Goal: Task Accomplishment & Management: Use online tool/utility

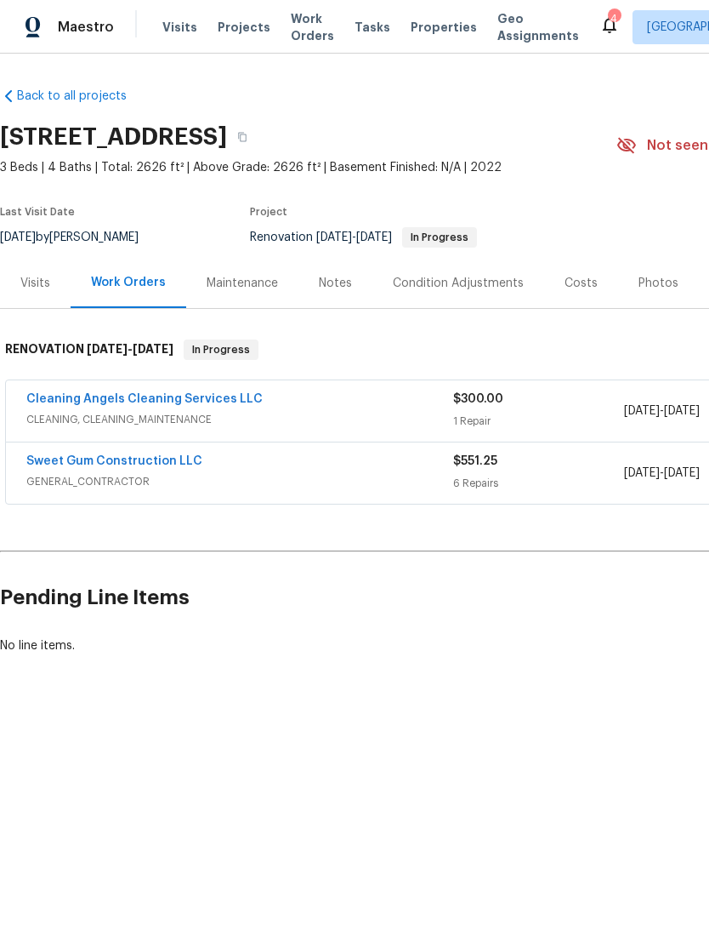
click at [82, 396] on link "Cleaning Angels Cleaning Services LLC" at bounding box center [144, 399] width 236 height 12
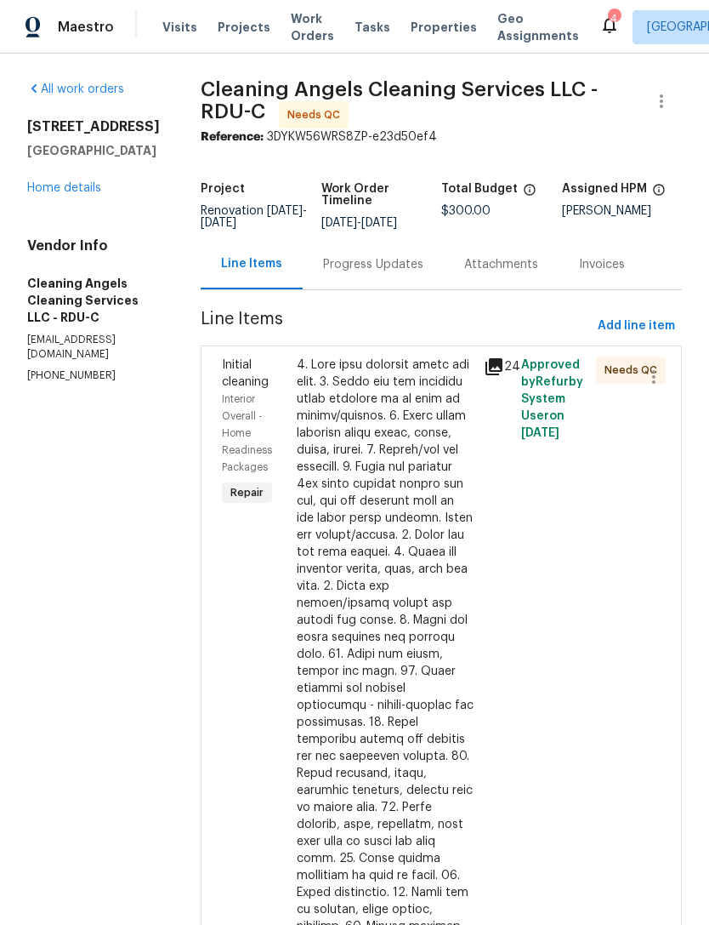
click at [403, 434] on div at bounding box center [385, 764] width 177 height 817
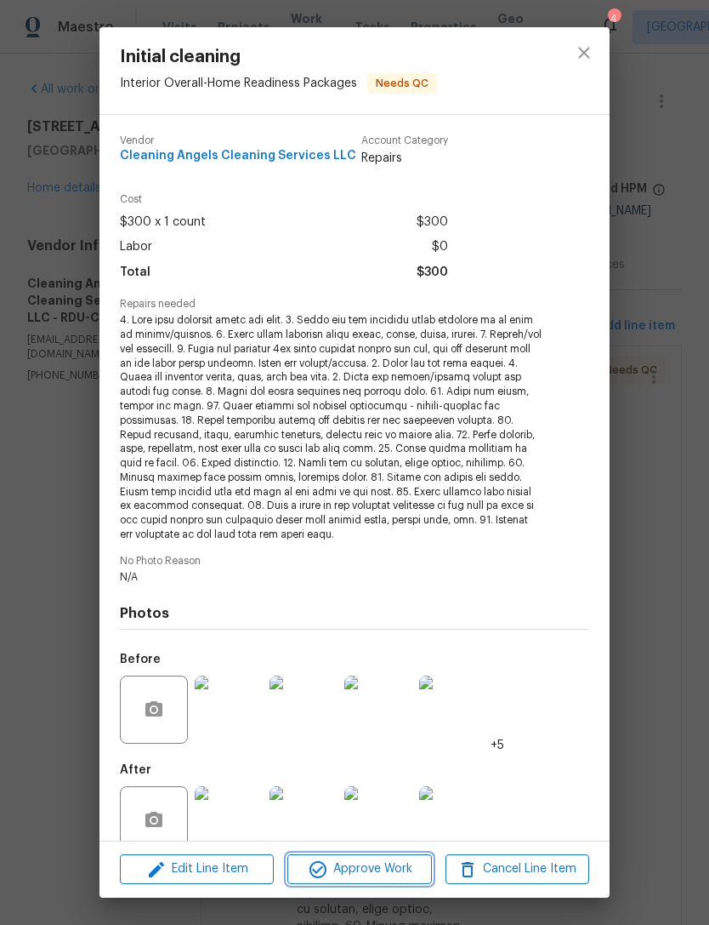
click at [384, 872] on span "Approve Work" at bounding box center [360, 868] width 134 height 21
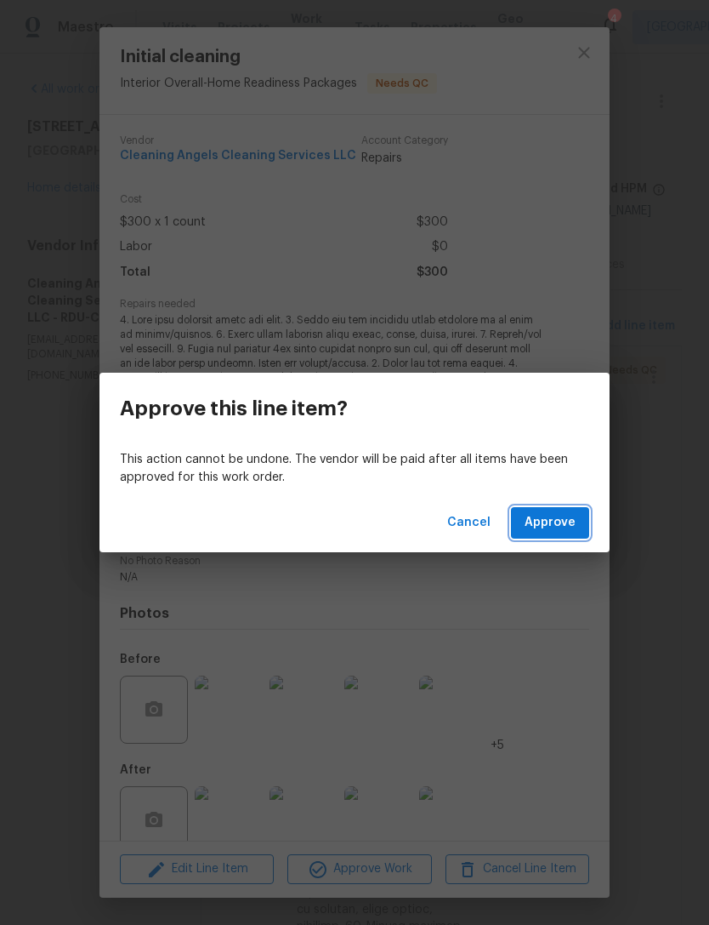
click at [573, 509] on button "Approve" at bounding box center [550, 522] width 78 height 31
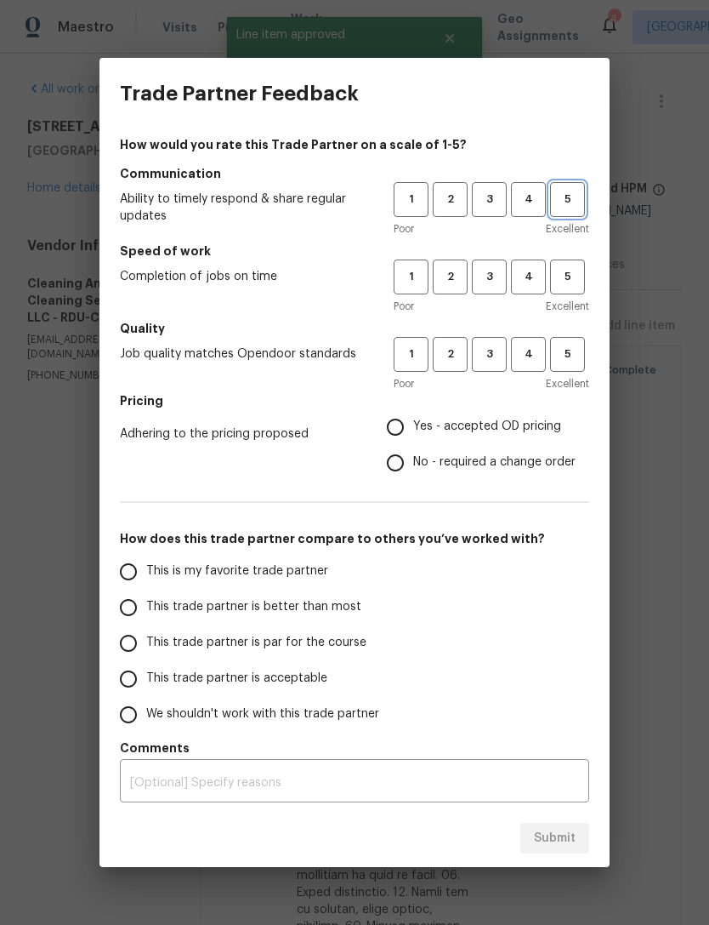
click at [570, 193] on span "5" at bounding box center [567, 200] width 31 height 20
click at [566, 276] on span "5" at bounding box center [567, 277] width 31 height 20
click at [573, 349] on span "5" at bounding box center [567, 354] width 31 height 20
click at [521, 418] on span "Yes - accepted OD pricing" at bounding box center [487, 427] width 148 height 18
click at [413, 418] on input "Yes - accepted OD pricing" at bounding box center [396, 427] width 36 height 36
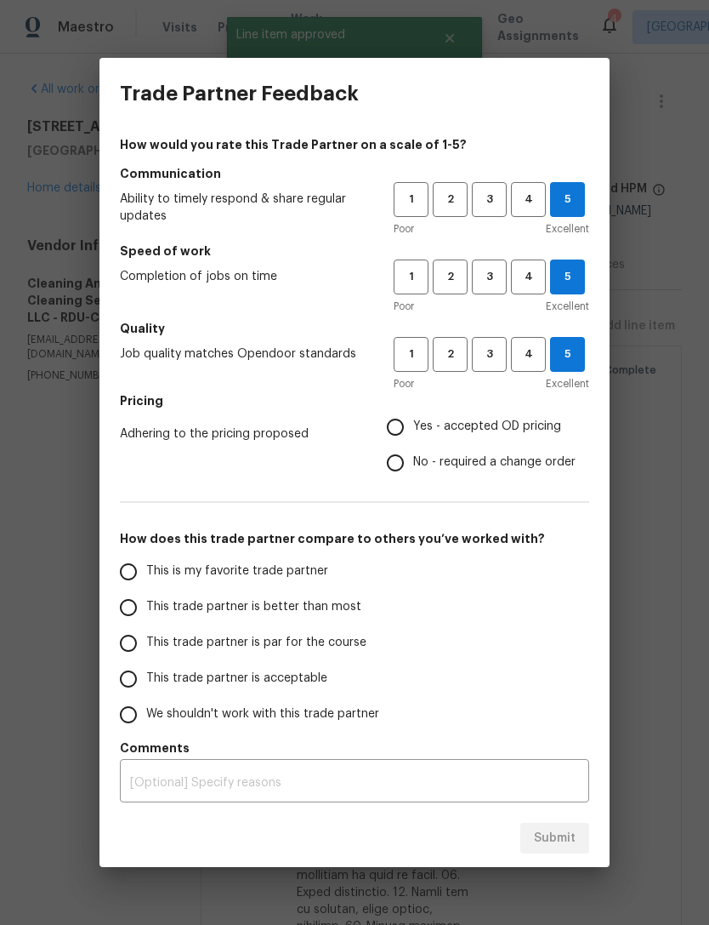
radio input "true"
click at [310, 571] on span "This is my favorite trade partner" at bounding box center [237, 571] width 182 height 18
click at [146, 571] on input "This is my favorite trade partner" at bounding box center [129, 572] width 36 height 36
click at [578, 833] on button "Submit" at bounding box center [555, 837] width 69 height 31
radio input "true"
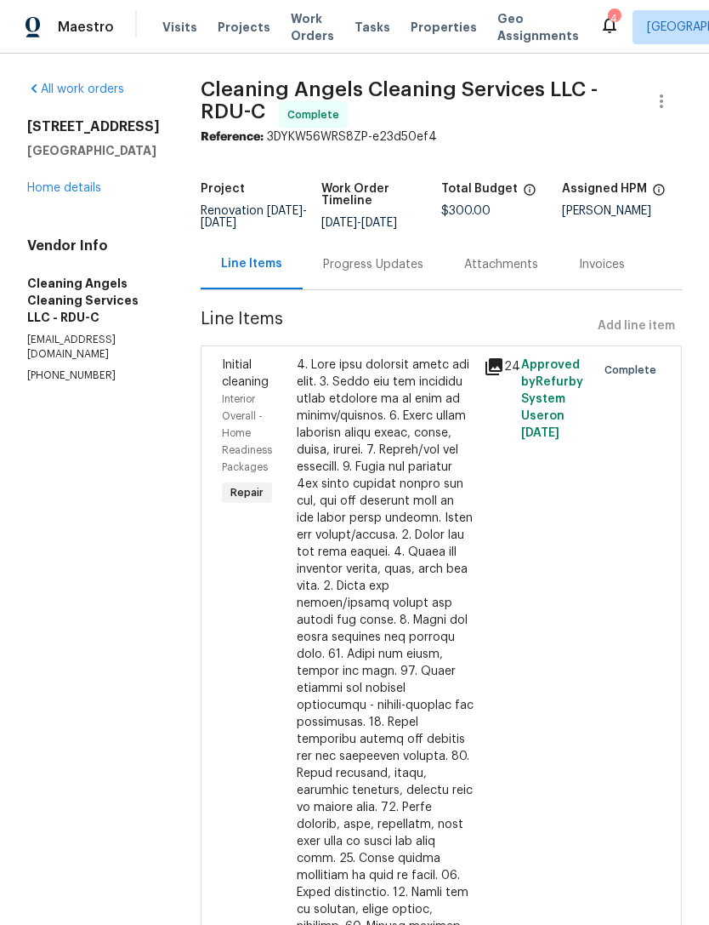
click at [69, 194] on link "Home details" at bounding box center [64, 188] width 74 height 12
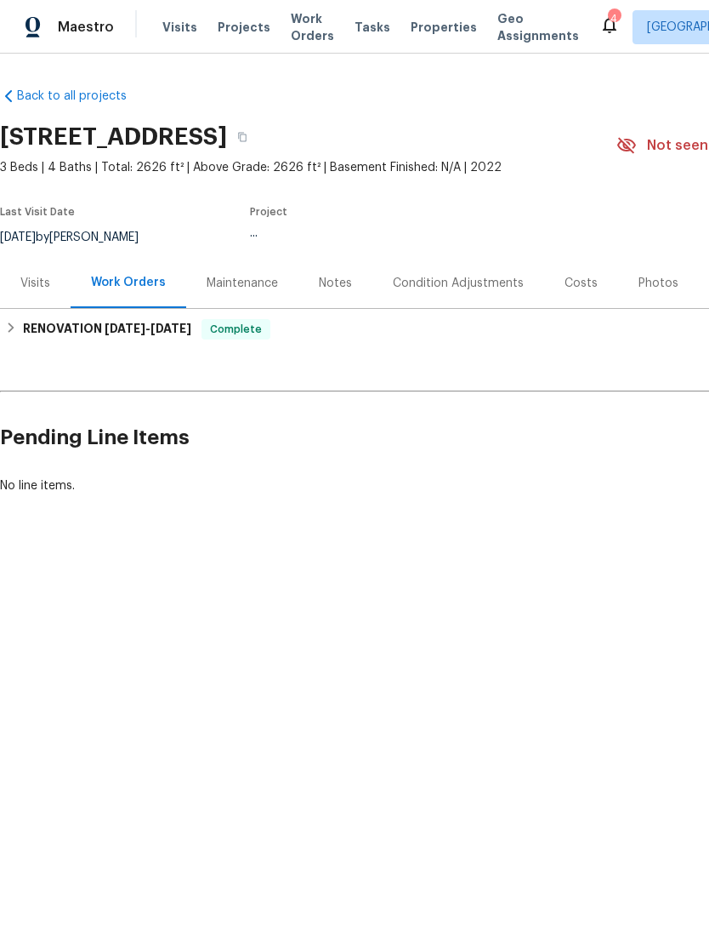
click at [652, 289] on div "Photos" at bounding box center [659, 283] width 40 height 17
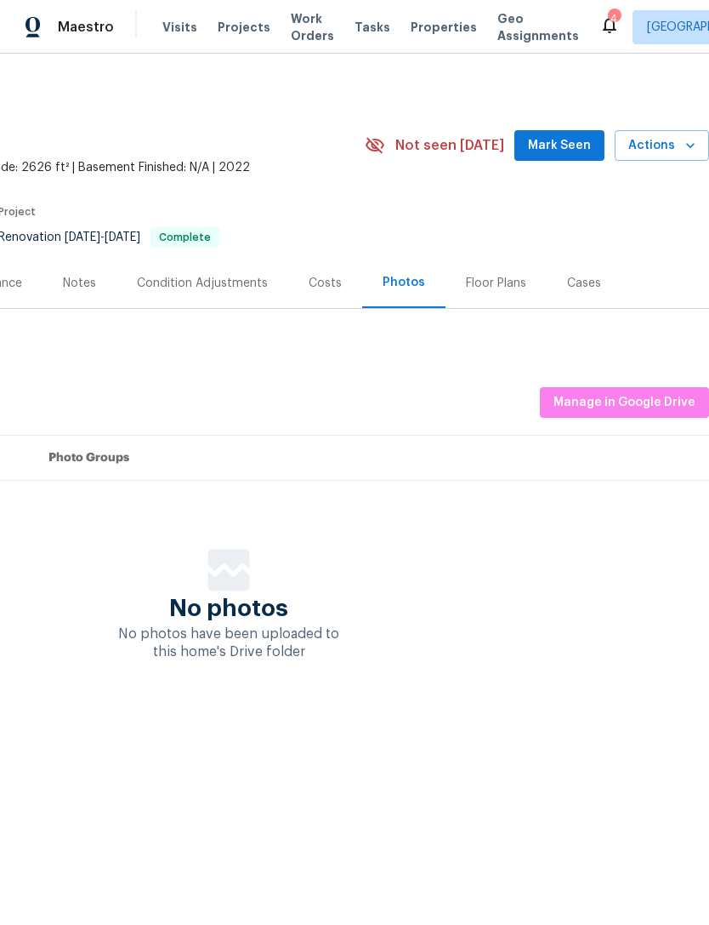
scroll to position [0, 252]
click at [638, 395] on span "Manage in Google Drive" at bounding box center [625, 402] width 142 height 21
